Goal: Check status: Check status

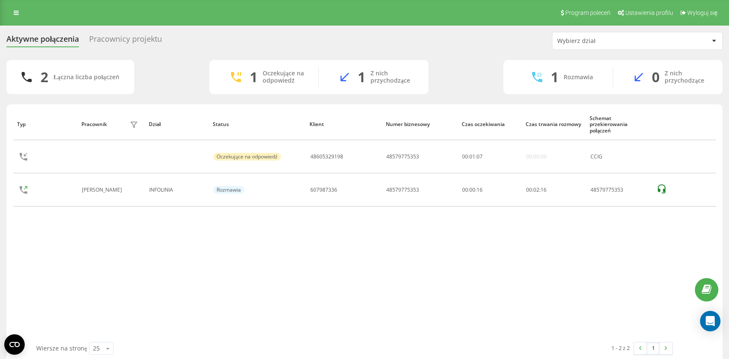
click at [132, 238] on div "Typ Pracownik filtra Dział Status Klient Numer biznesowy Czas oczekiwania Czas …" at bounding box center [364, 226] width 703 height 234
click at [88, 266] on div "Typ Pracownik filtra Dział Status Klient Numer biznesowy Czas oczekiwania Czas …" at bounding box center [364, 226] width 703 height 234
click at [127, 245] on div "Typ Pracownik filtra Dział Status Klient Numer biznesowy Czas oczekiwania Czas …" at bounding box center [364, 226] width 703 height 234
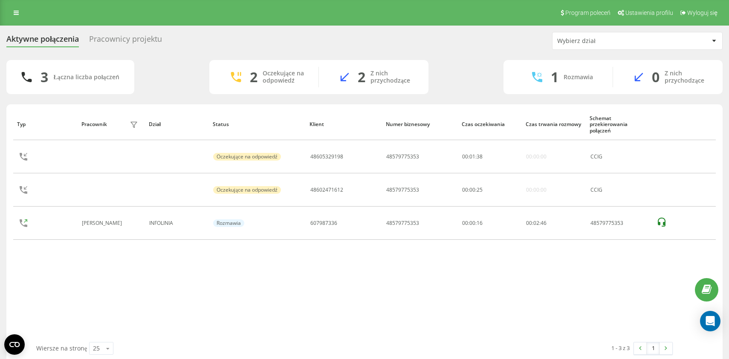
click at [163, 70] on div "3 Łączna liczba połączeń 2 Oczekujące na odpowiedź 2 Z nich przychodzące 1 Rozm…" at bounding box center [364, 77] width 716 height 34
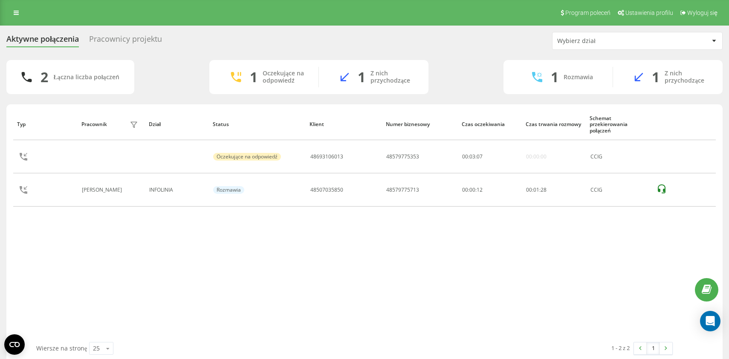
click at [324, 14] on div "Program poleceń Ustawienia profilu Wyloguj się" at bounding box center [364, 13] width 729 height 26
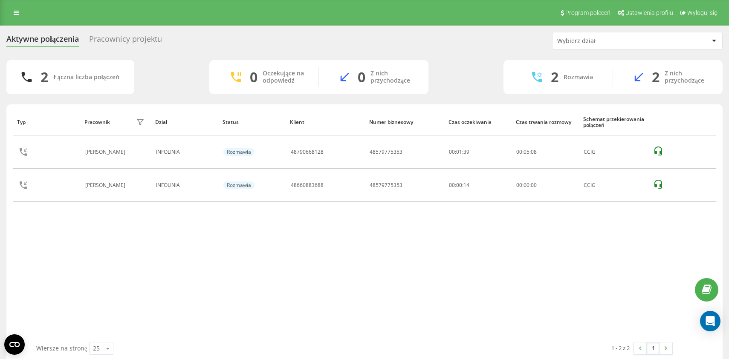
click at [214, 275] on div "Typ Pracownik filtra Dział Status Klient Numer biznesowy Czas oczekiwania Czas …" at bounding box center [364, 226] width 703 height 234
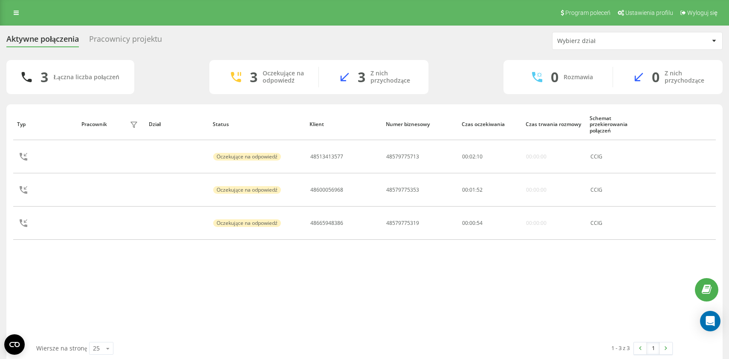
click at [193, 58] on div "Aktywne połączenia Pracownicy projektu Wybierz dział 3 Łączna liczba połączeń 3…" at bounding box center [364, 198] width 716 height 332
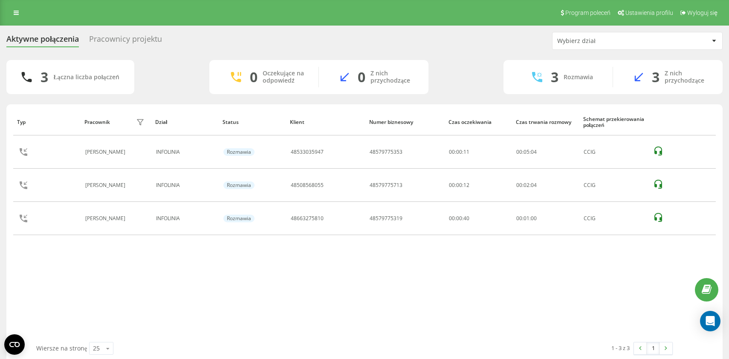
click at [446, 32] on div "Aktywne połączenia Pracownicy projektu Wybierz dział 3 Łączna liczba połączeń 0…" at bounding box center [364, 198] width 729 height 345
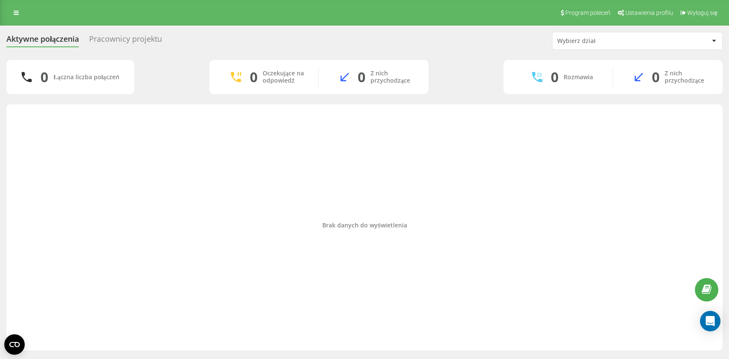
click at [242, 157] on div "Brak danych do wyświetlenia" at bounding box center [364, 226] width 703 height 234
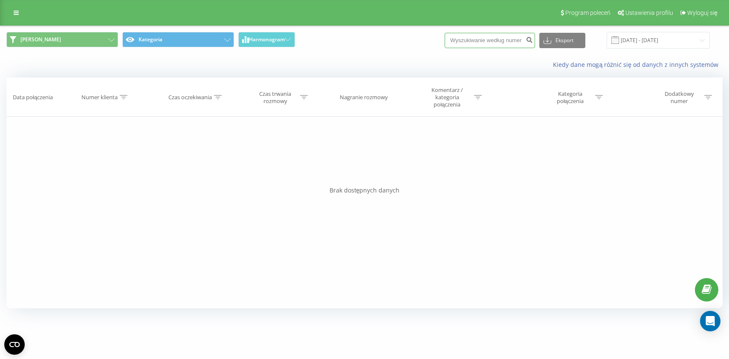
click at [499, 44] on input at bounding box center [490, 40] width 90 height 15
paste input "48602471612"
type input "48602471612"
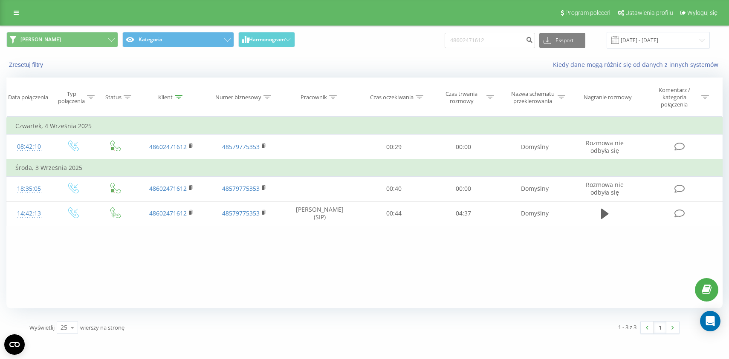
click at [410, 51] on div "Karolina Kategoria Harmonogram 48602471612 Eksport .csv .xls .xlsx 19.06.2025 -…" at bounding box center [364, 40] width 728 height 29
click at [346, 59] on div "Zresetuj filtry Kiedy dane mogą różnić się od danych z innych systemów" at bounding box center [364, 65] width 728 height 20
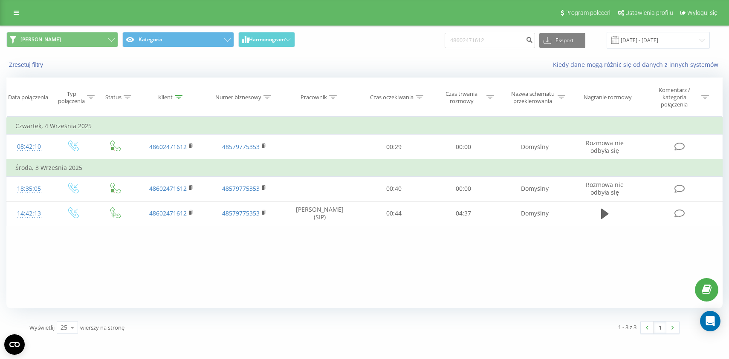
click at [346, 59] on div "Zresetuj filtry Kiedy dane mogą różnić się od danych z innych systemów" at bounding box center [364, 65] width 728 height 20
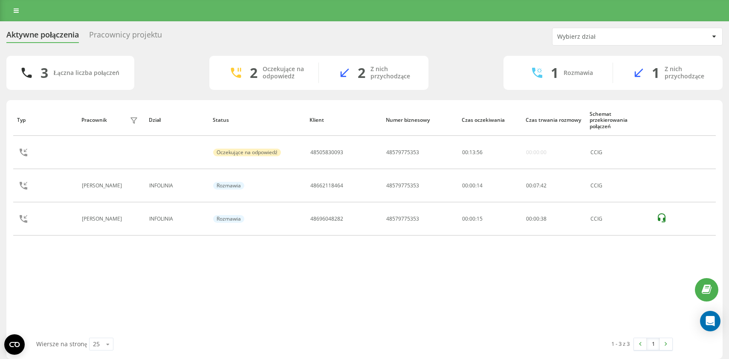
click at [180, 84] on div "3 Łączna liczba połączeń 2 Oczekujące na odpowiedź 2 Z nich przychodzące 1 Rozm…" at bounding box center [364, 73] width 716 height 34
click at [474, 59] on div "3 Łączna liczba połączeń 3 Oczekujące na odpowiedź 3 Z nich przychodzące 0 Rozm…" at bounding box center [364, 73] width 716 height 34
click at [169, 259] on div "Typ Pracownik filtra Dział Status Klient Numer biznesowy Czas oczekiwania Czas …" at bounding box center [364, 221] width 703 height 234
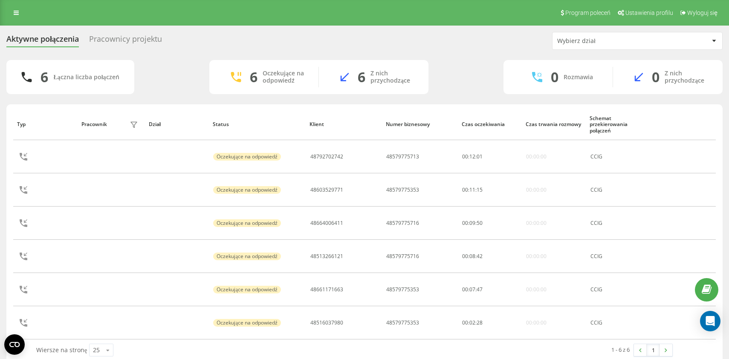
scroll to position [12, 0]
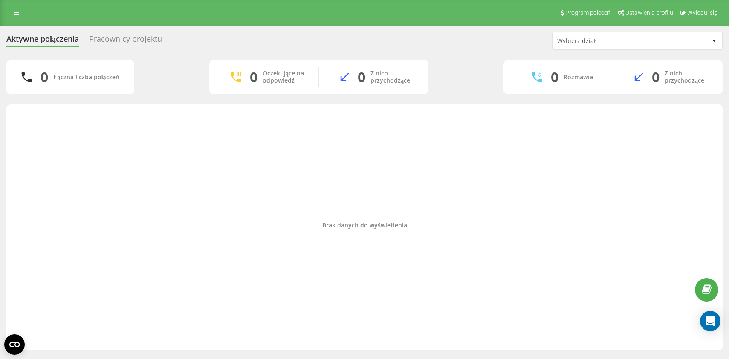
click at [192, 129] on div "Brak danych do wyświetlenia" at bounding box center [364, 226] width 703 height 234
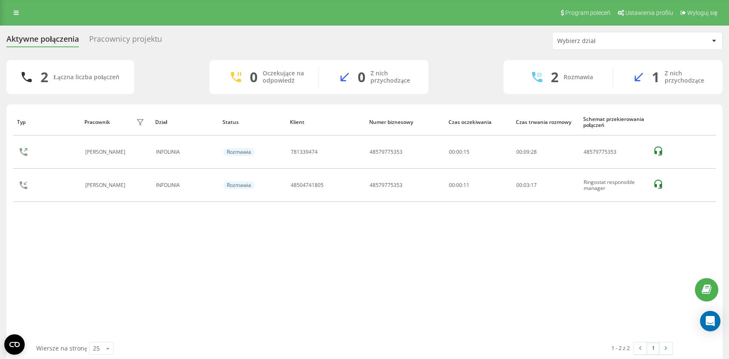
click at [373, 263] on div "Typ Pracownik filtra Dział Status Klient Numer biznesowy Czas oczekiwania Czas …" at bounding box center [364, 226] width 703 height 234
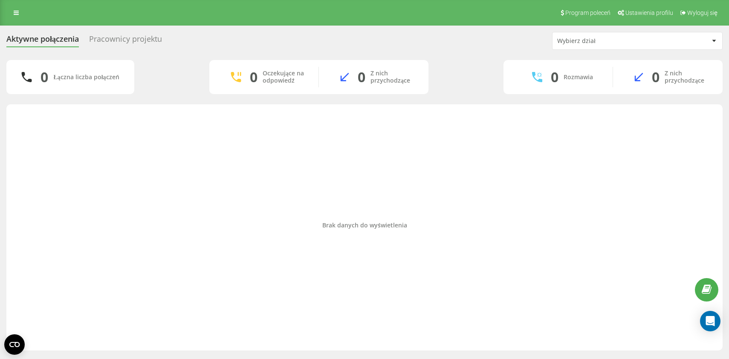
click at [452, 159] on div "Brak danych do wyświetlenia" at bounding box center [364, 226] width 703 height 234
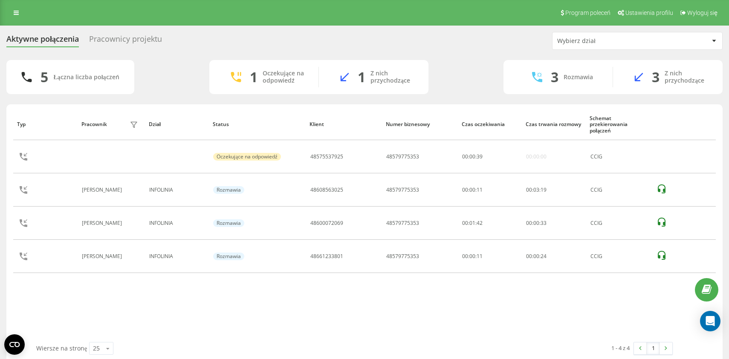
click at [160, 68] on div "5 Łączna liczba połączeń 1 Oczekujące na odpowiedź 1 Z nich przychodzące 3 Rozm…" at bounding box center [364, 77] width 716 height 34
click at [160, 68] on div "5 Łączna liczba połączeń 2 Oczekujące na odpowiedź 2 Z nich przychodzące 2 Rozm…" at bounding box center [364, 77] width 716 height 34
click at [161, 89] on div "4 Łączna liczba połączeń 1 Oczekujące na odpowiedź 1 Z nich przychodzące 2 Rozm…" at bounding box center [364, 77] width 716 height 34
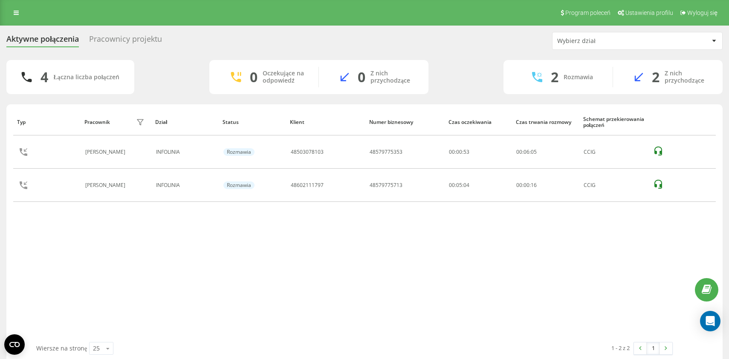
click at [180, 74] on div "4 Łączna liczba połączeń 0 Oczekujące na odpowiedź 0 Z nich przychodzące 2 Rozm…" at bounding box center [364, 77] width 716 height 34
click at [180, 87] on div "3 Łączna liczba połączeń 0 Oczekujące na odpowiedź 0 Z nich przychodzące 1 Rozm…" at bounding box center [364, 77] width 716 height 34
click at [192, 81] on div "3 Łączna liczba połączeń 0 Oczekujące na odpowiedź 0 Z nich przychodzące 1 Rozm…" at bounding box center [364, 77] width 716 height 34
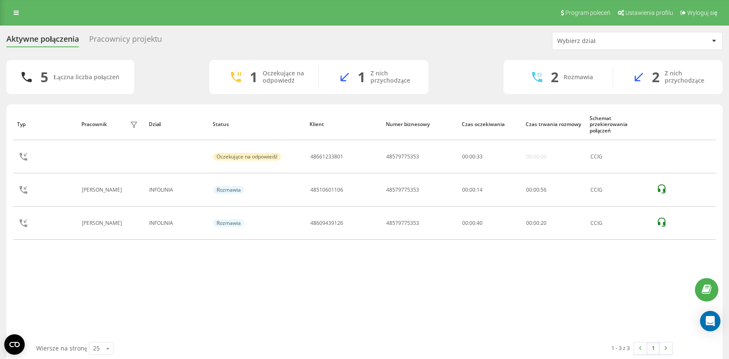
click at [172, 43] on div "Aktywne połączenia Pracownicy projektu" at bounding box center [89, 41] width 166 height 13
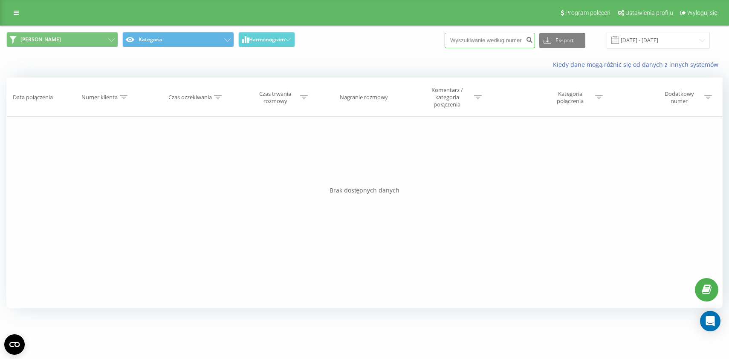
click at [489, 43] on input at bounding box center [490, 40] width 90 height 15
paste input "48695671045"
type input "48695671045"
click at [533, 41] on icon "submit" at bounding box center [529, 38] width 7 height 5
